Goal: Task Accomplishment & Management: Use online tool/utility

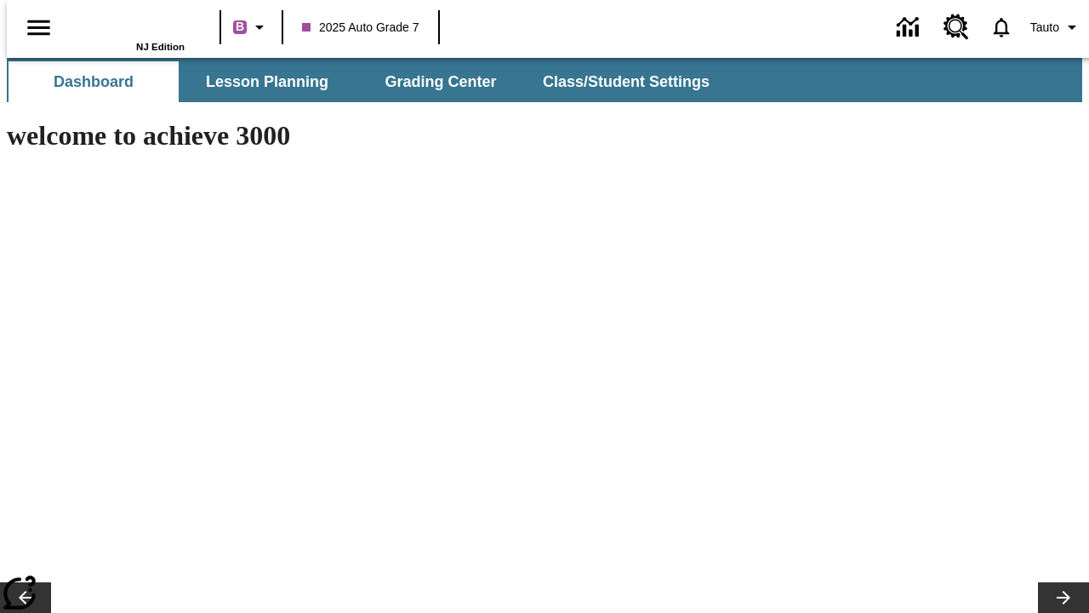
type input "-1"
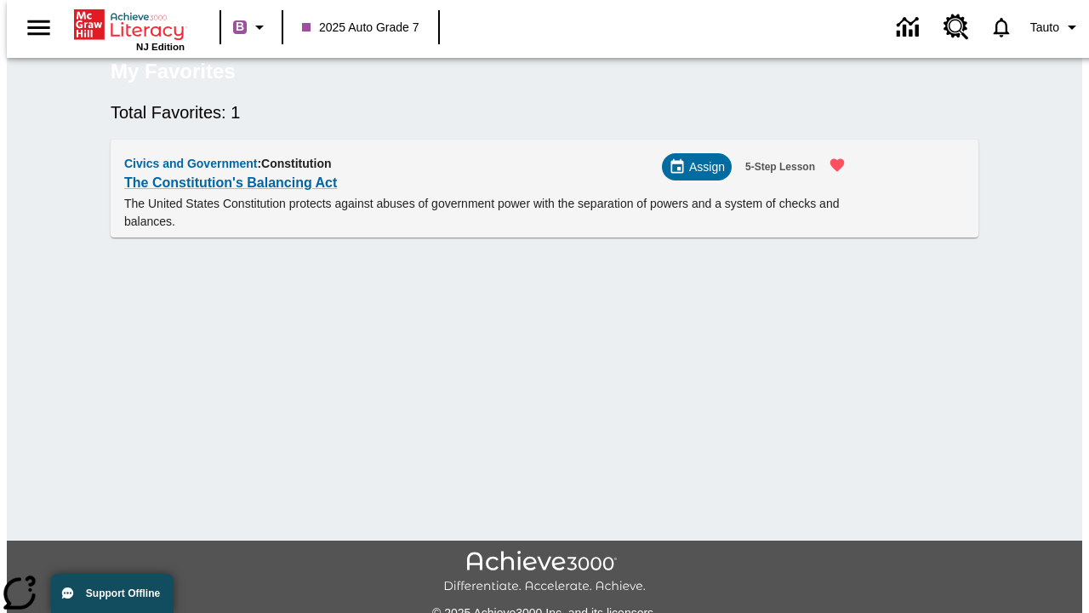
click at [704, 176] on span "Assign" at bounding box center [707, 167] width 36 height 18
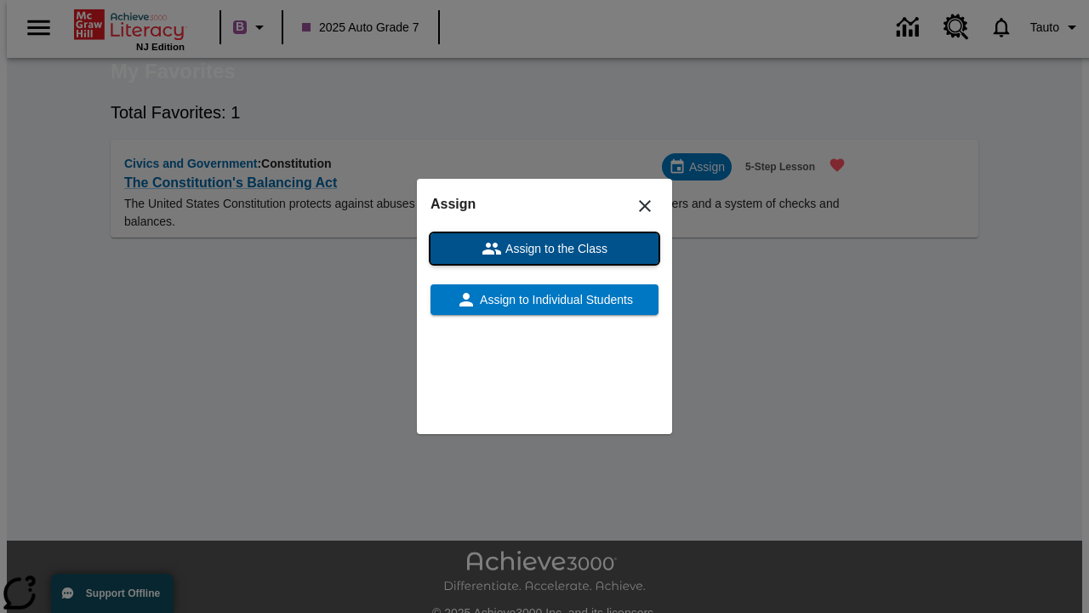
click at [545, 248] on span "Assign to the Class" at bounding box center [555, 249] width 106 height 18
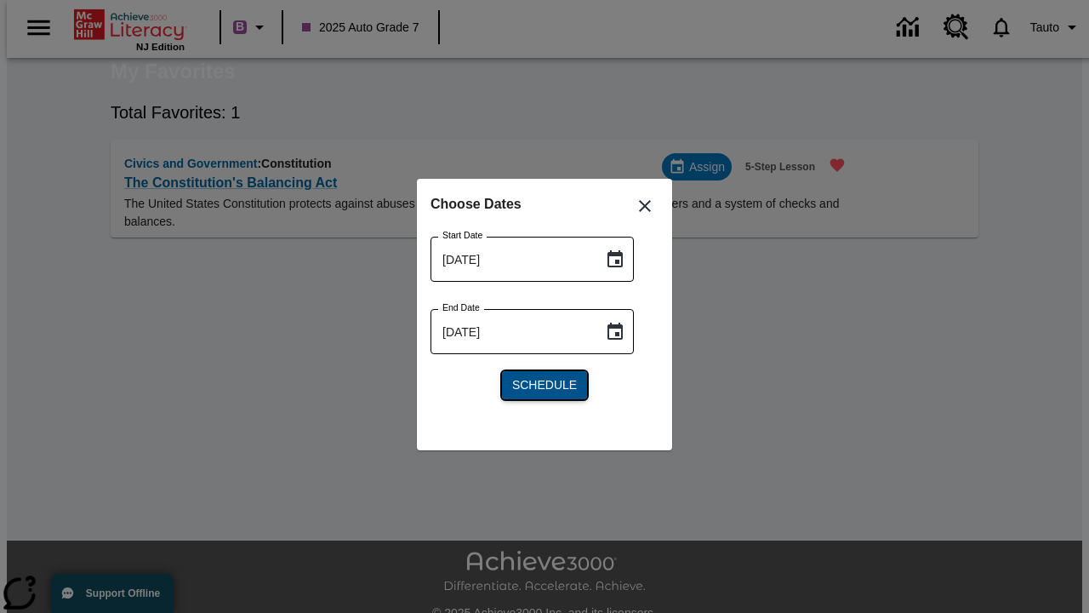
click at [545, 385] on span "Schedule" at bounding box center [544, 385] width 65 height 18
